Goal: Information Seeking & Learning: Compare options

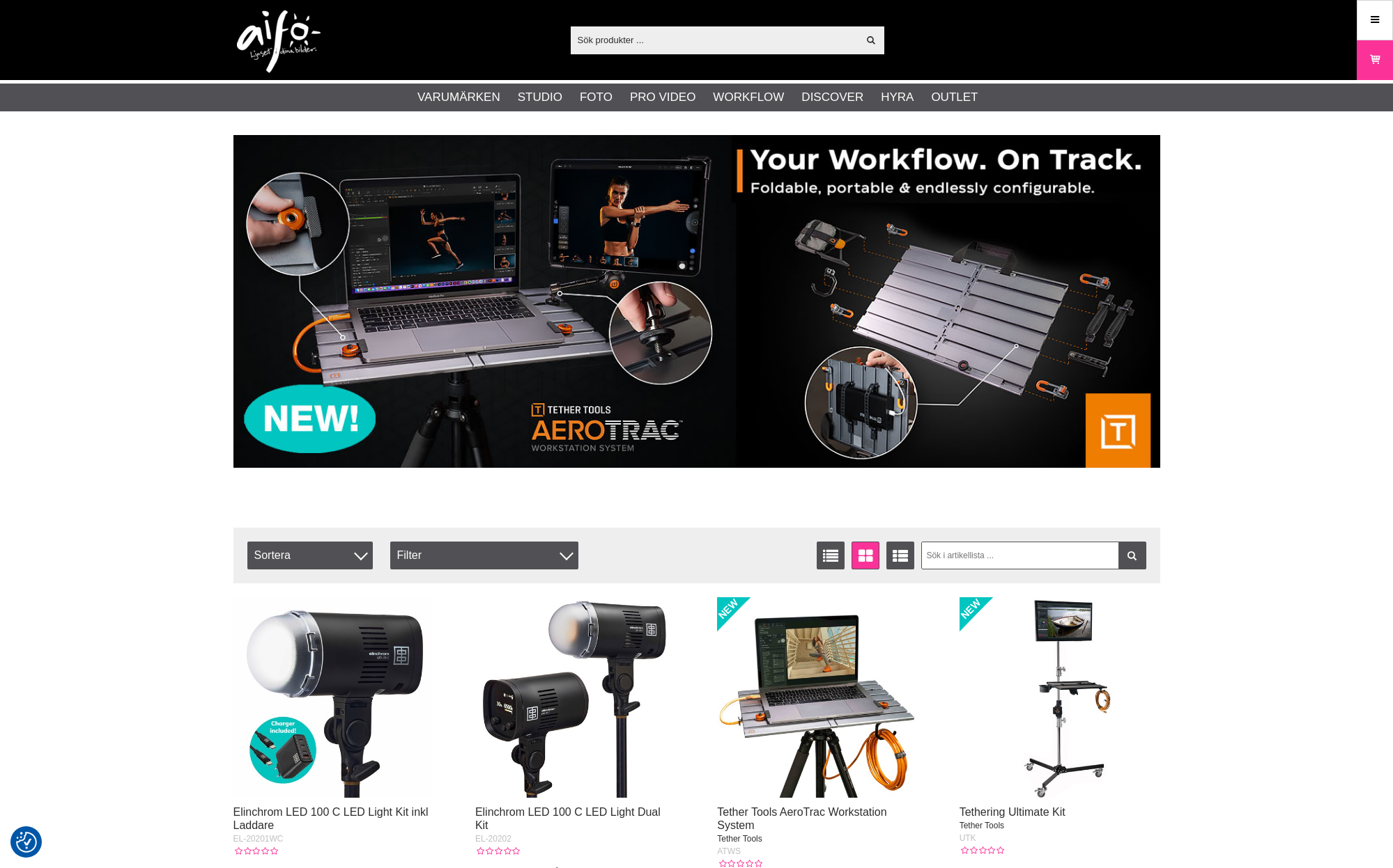
click at [678, 43] on input "text" at bounding box center [714, 39] width 288 height 21
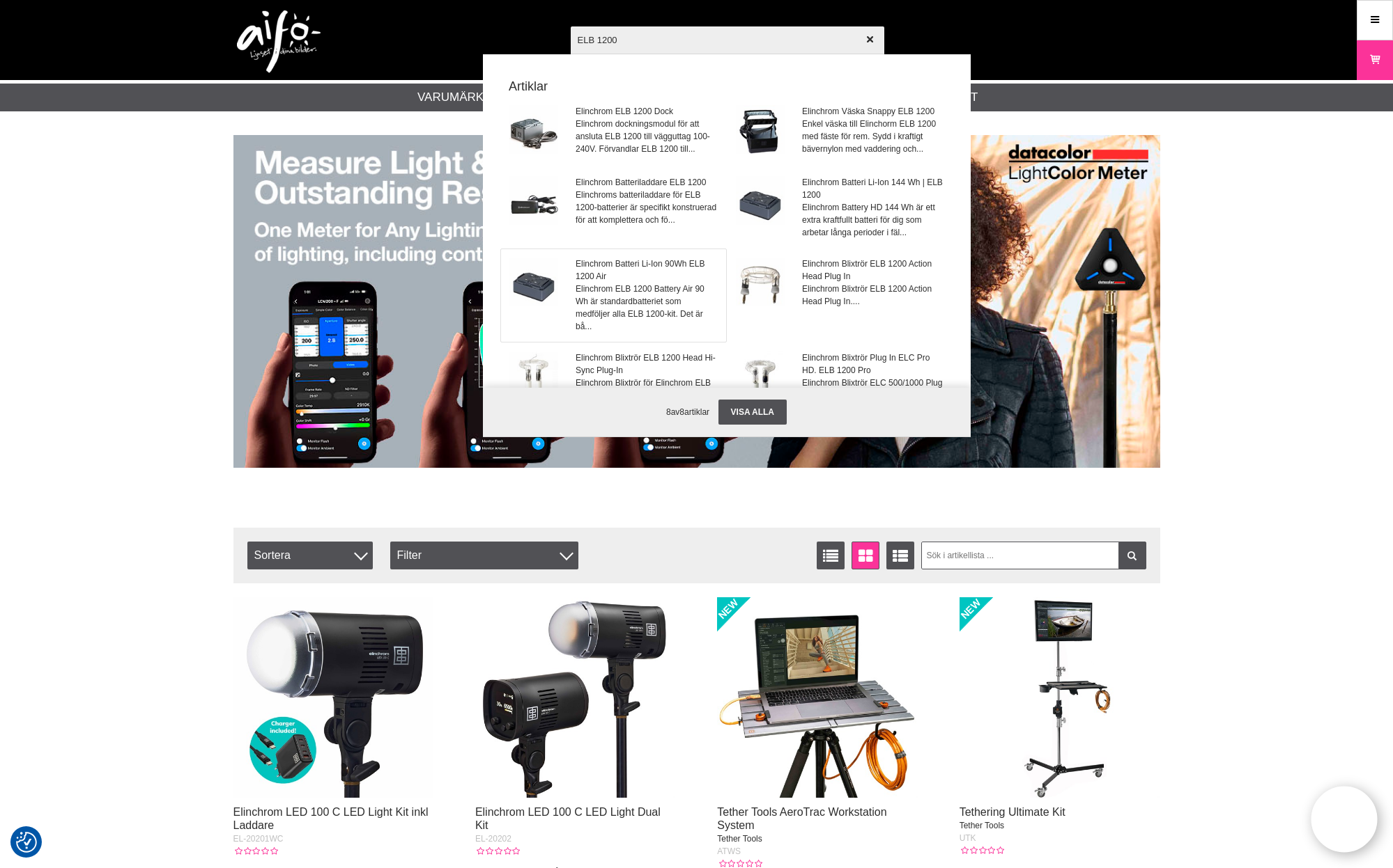
type input "ELB 1200"
click at [646, 274] on span "Elinchrom Batteri Li-Ion 90Wh ELB 1200 Air" at bounding box center [646, 269] width 141 height 25
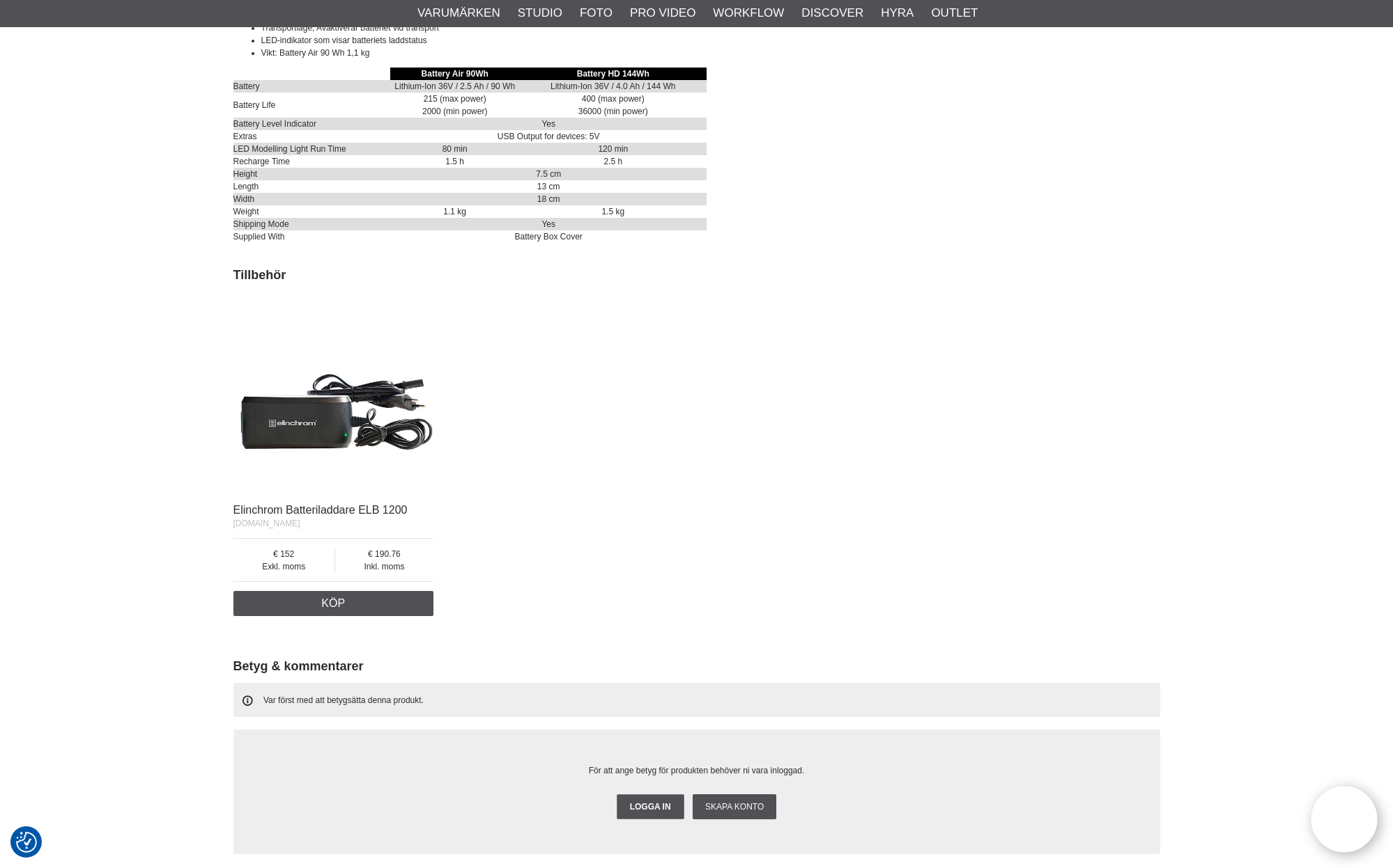
scroll to position [794, 0]
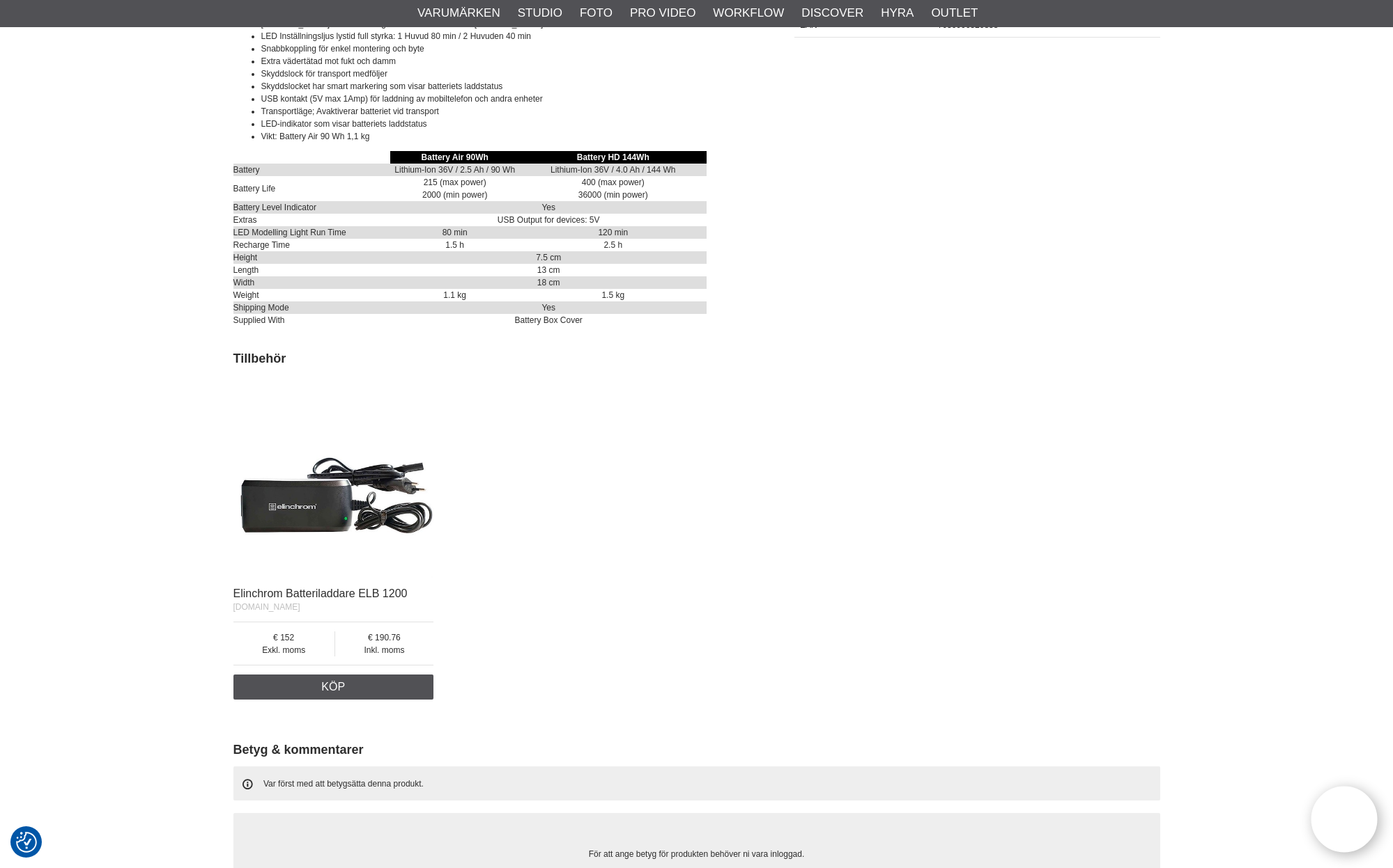
click at [328, 516] on img at bounding box center [334, 479] width 201 height 201
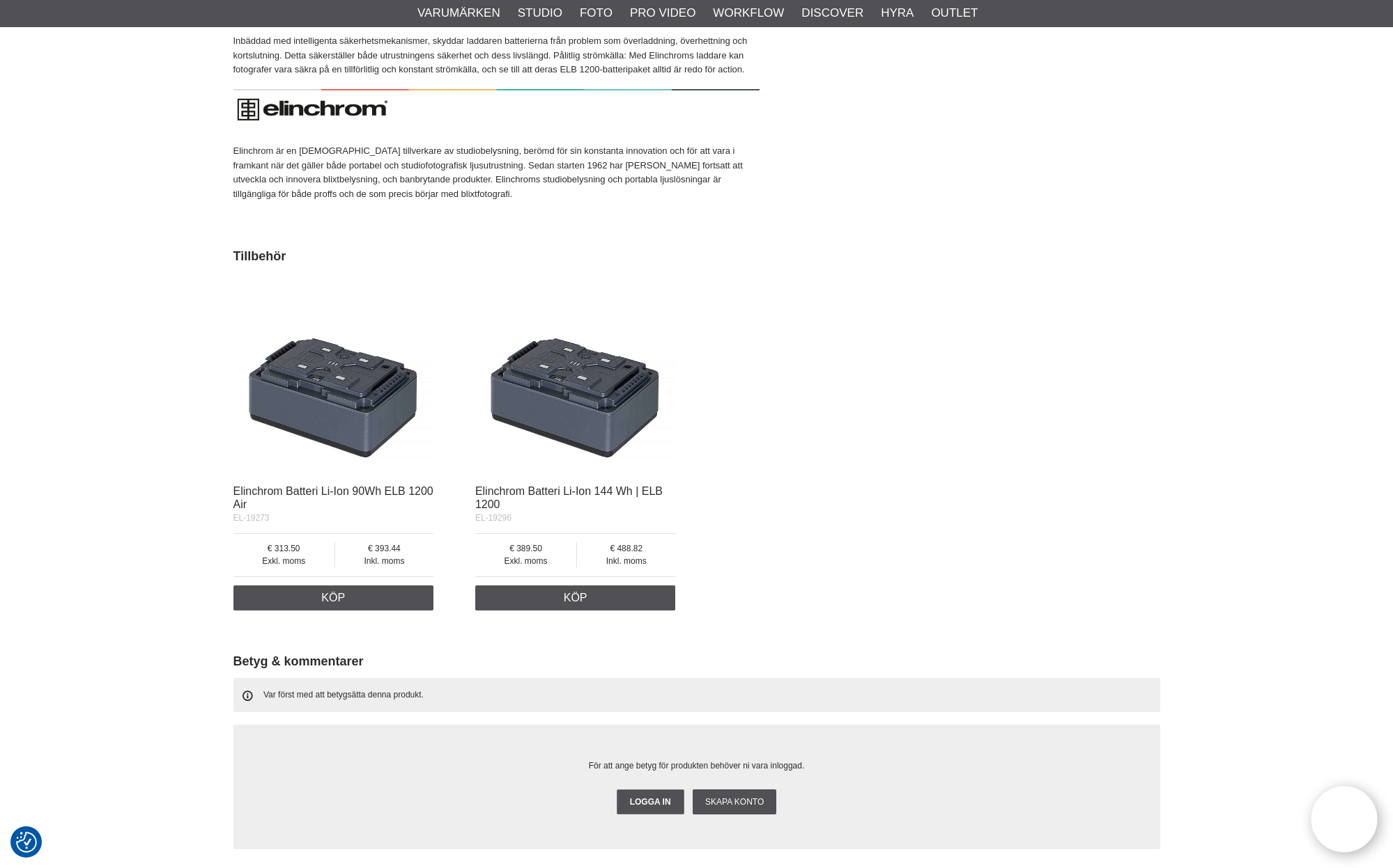
scroll to position [975, 0]
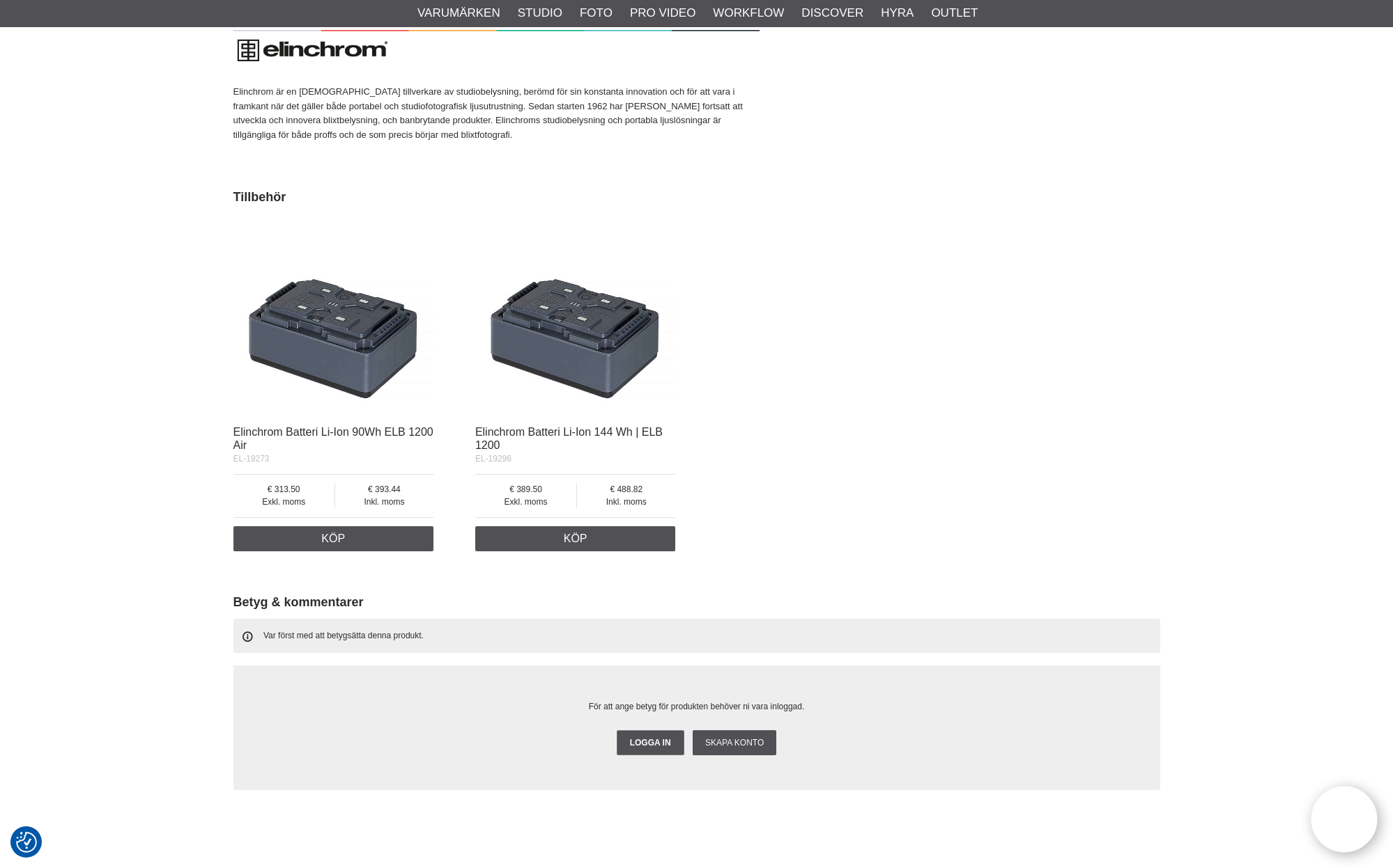
click at [587, 353] on img at bounding box center [575, 318] width 201 height 201
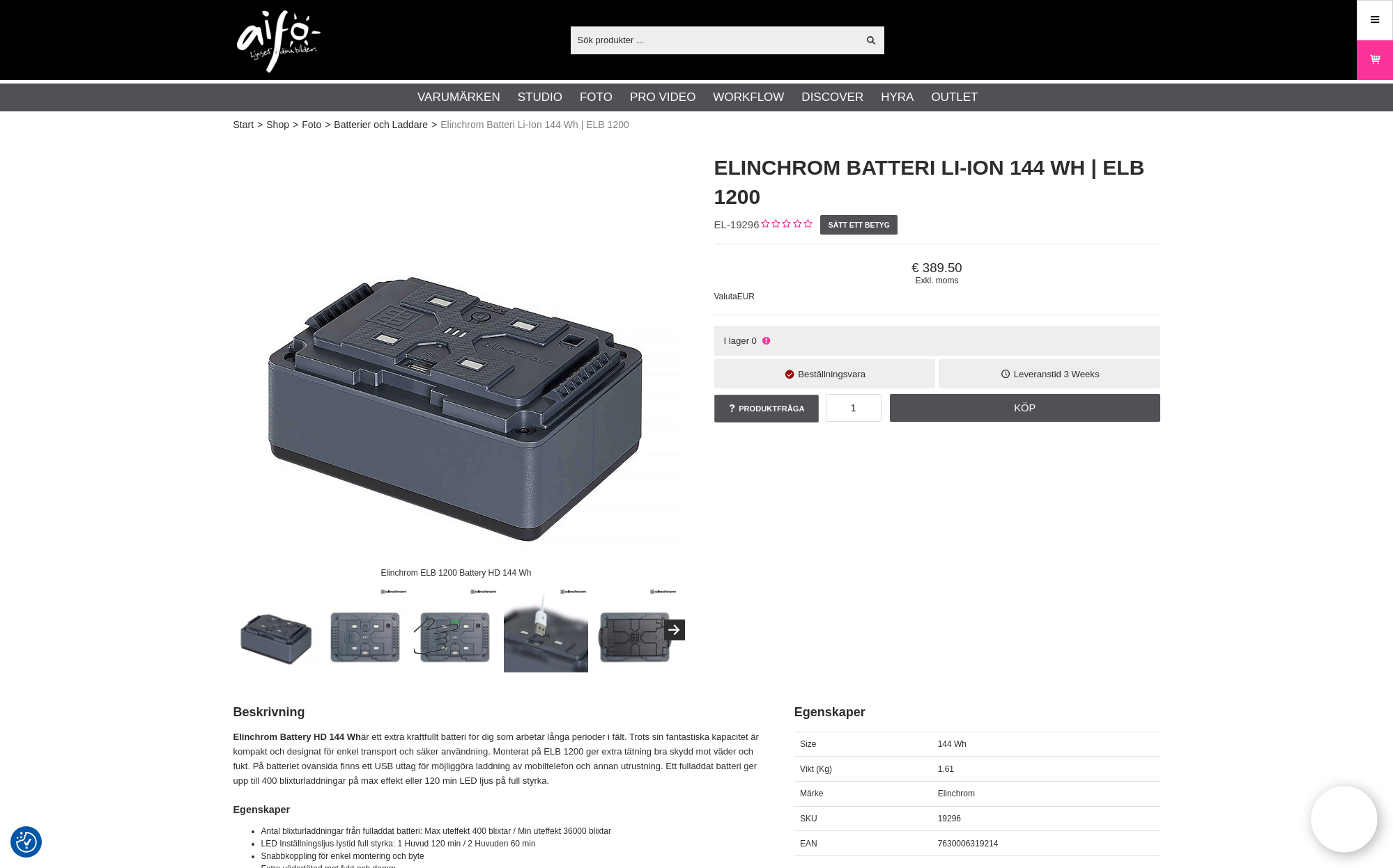
click at [548, 631] on img at bounding box center [545, 631] width 84 height 84
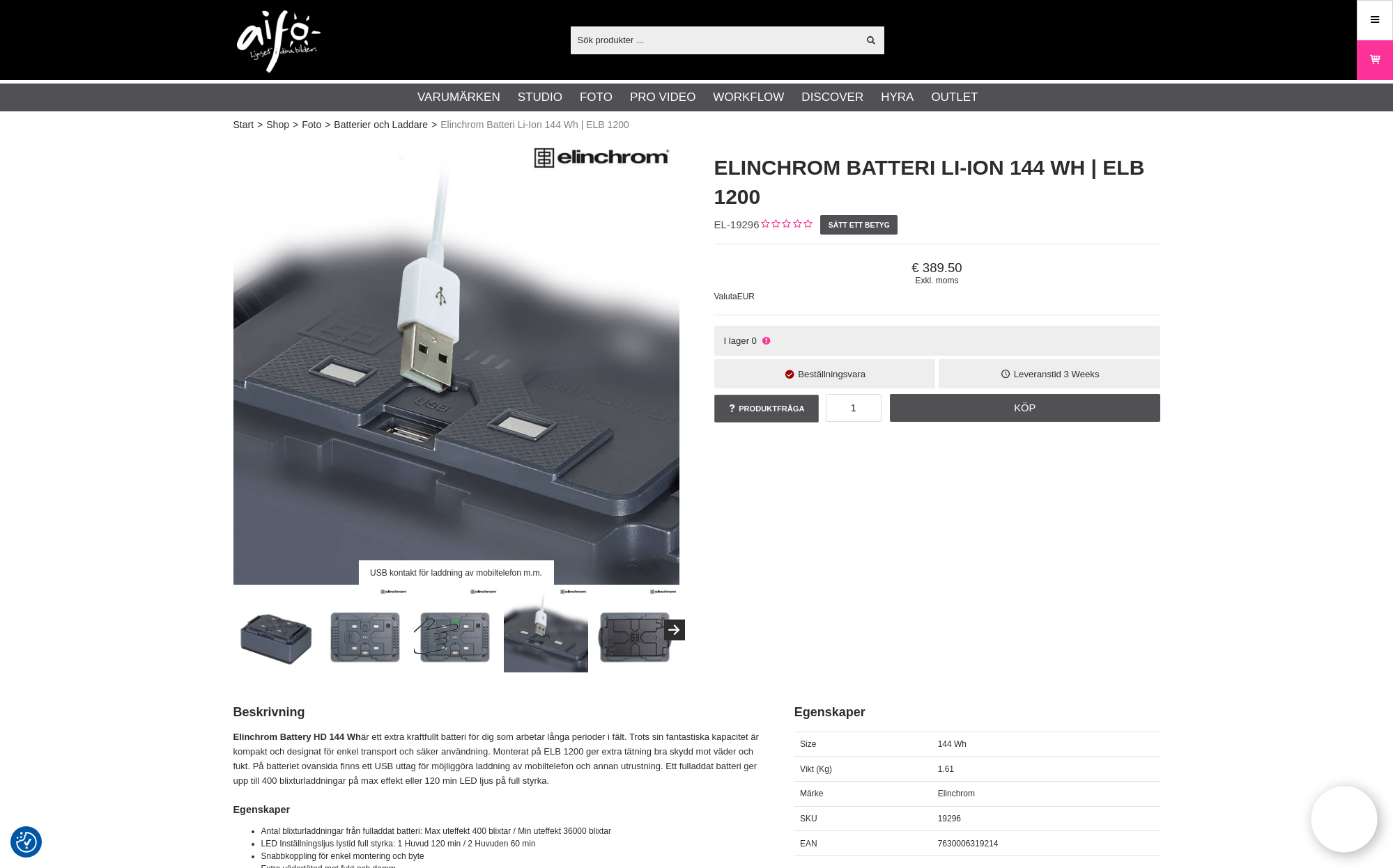
click at [446, 651] on img at bounding box center [456, 631] width 84 height 84
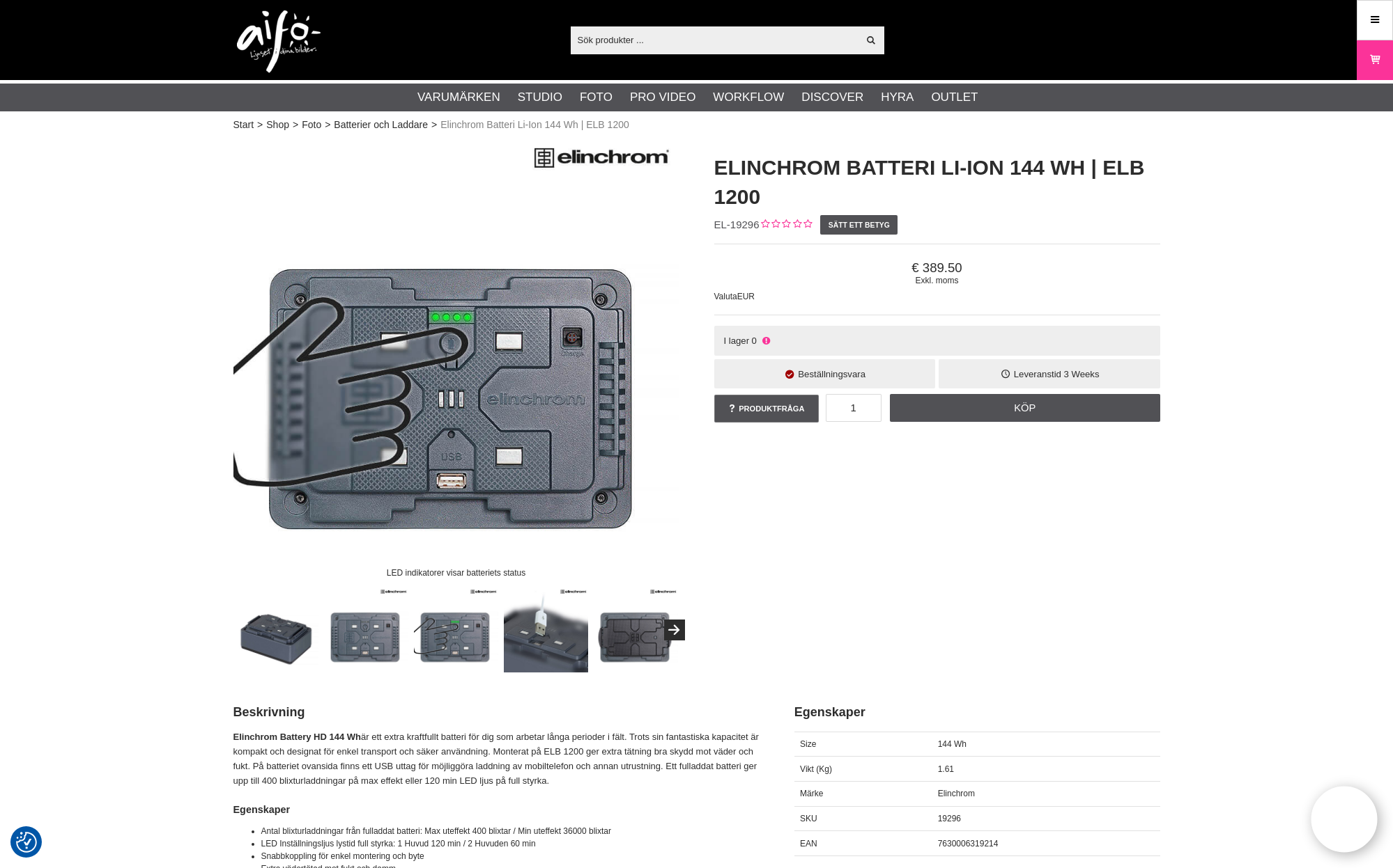
click at [370, 651] on img at bounding box center [366, 631] width 84 height 84
click at [436, 637] on img at bounding box center [456, 631] width 84 height 84
click at [286, 633] on img at bounding box center [276, 631] width 84 height 84
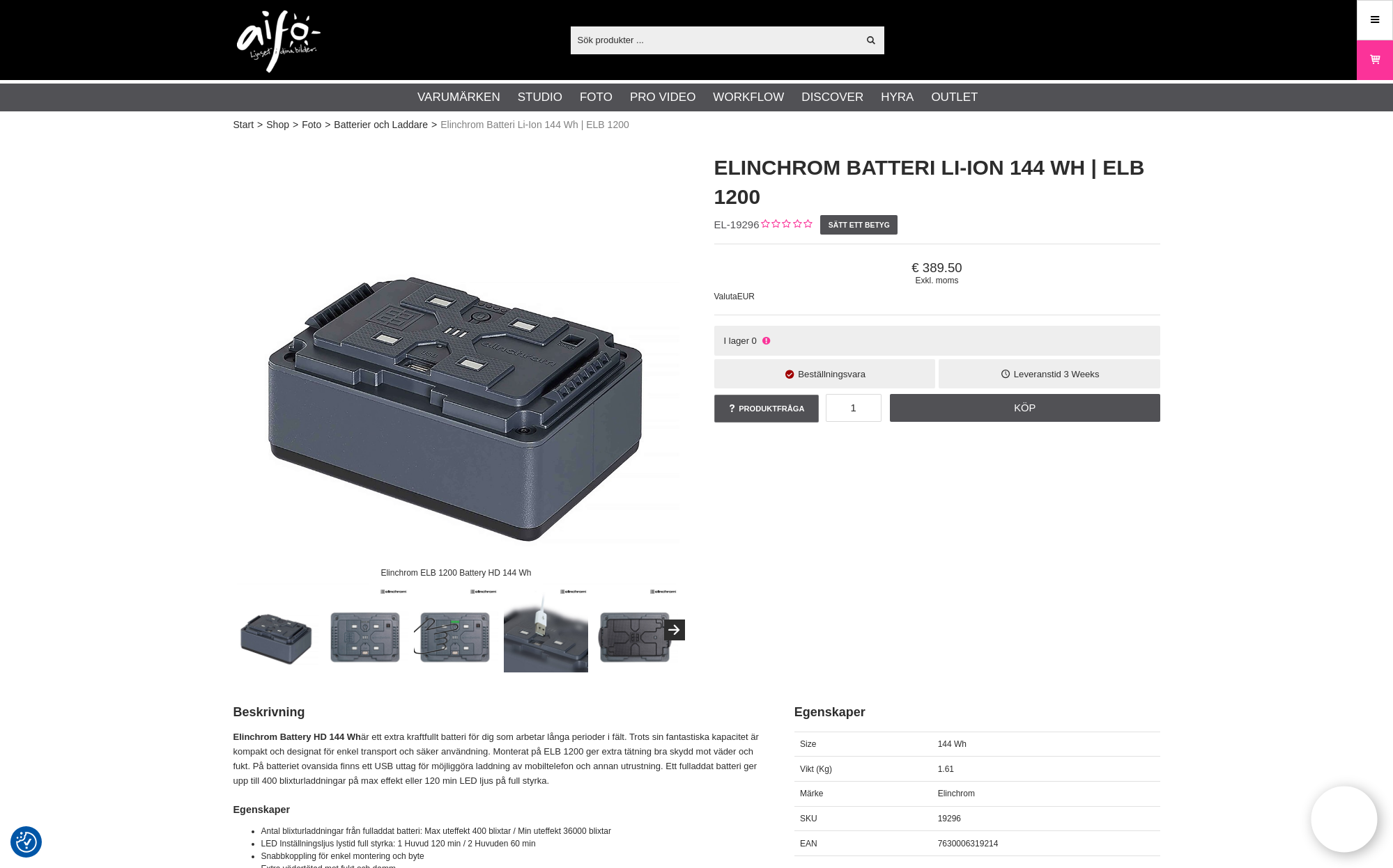
click at [349, 629] on img at bounding box center [366, 631] width 84 height 84
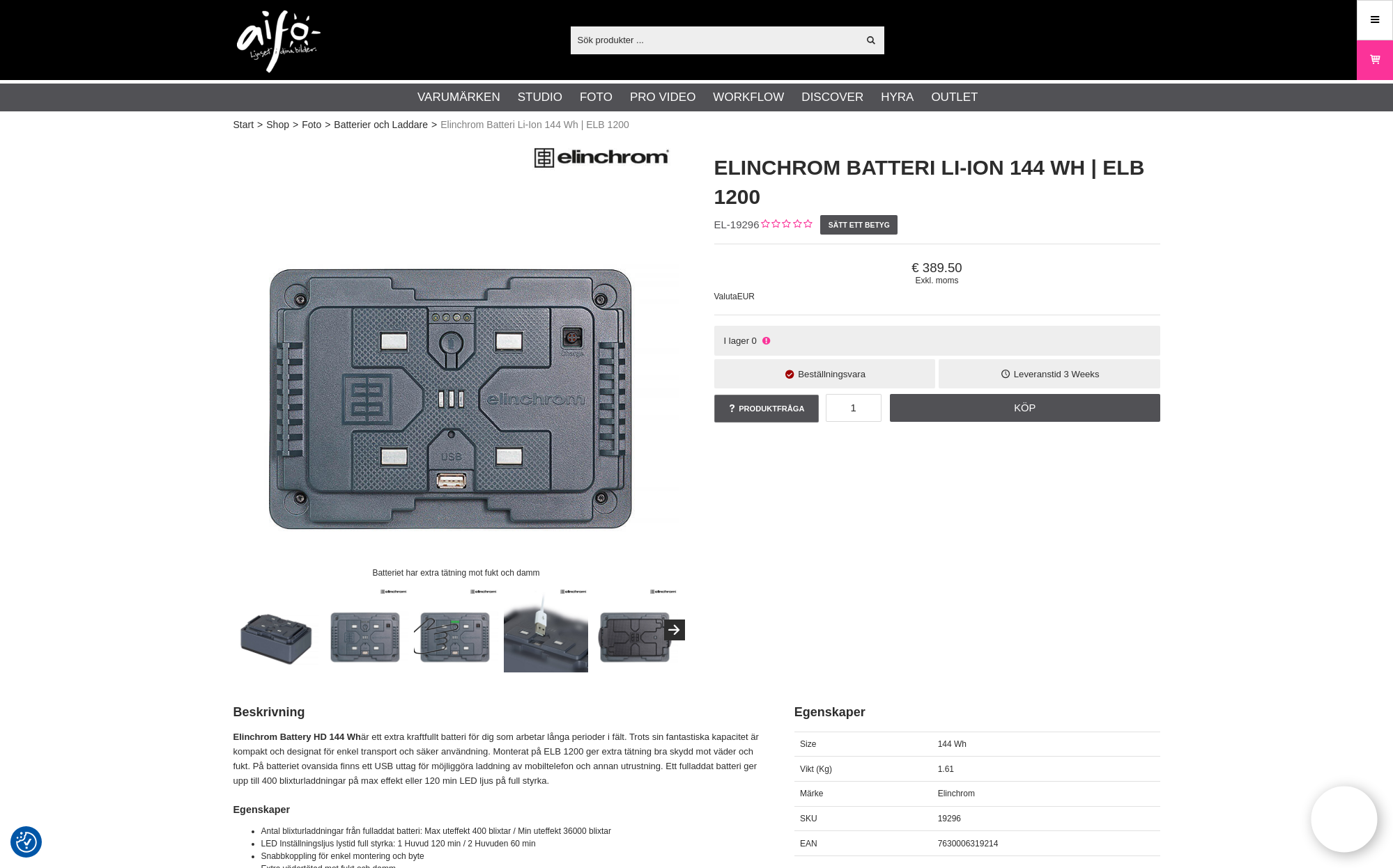
click at [463, 654] on img at bounding box center [456, 631] width 84 height 84
click at [546, 645] on img at bounding box center [545, 631] width 84 height 84
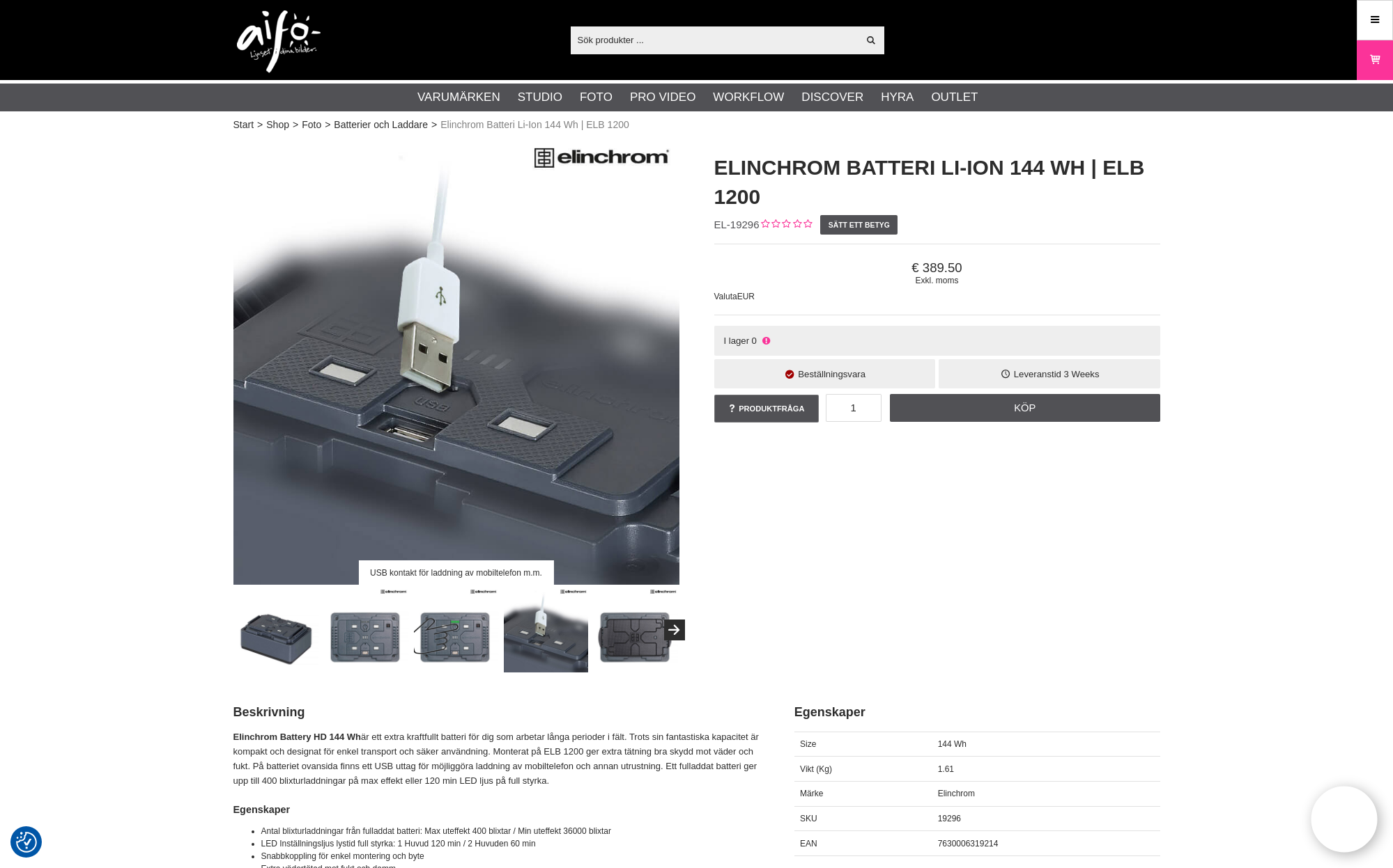
click at [643, 634] on img at bounding box center [635, 631] width 84 height 84
